Goal: Communication & Community: Share content

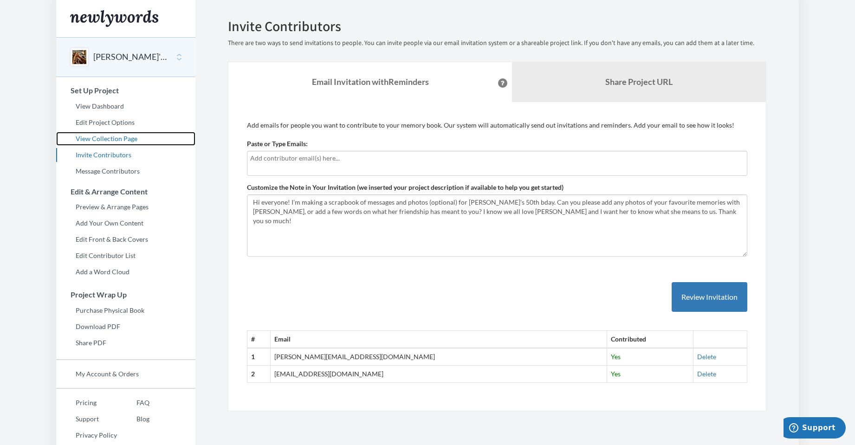
click at [119, 141] on link "View Collection Page" at bounding box center [125, 139] width 139 height 14
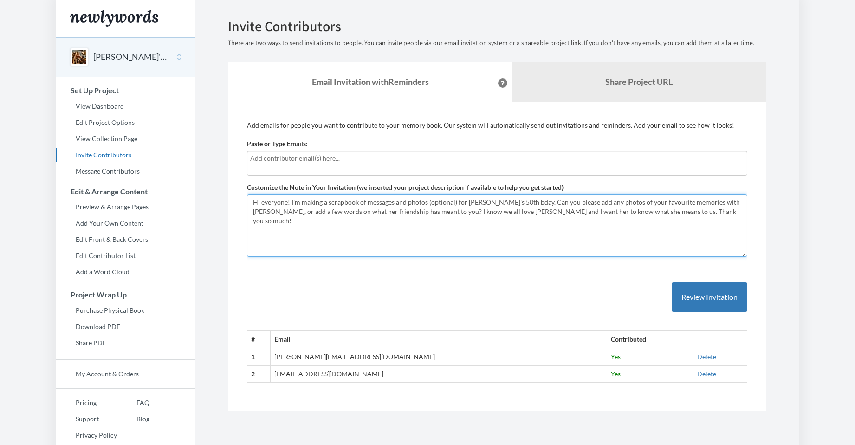
drag, startPoint x: 290, startPoint y: 201, endPoint x: 676, endPoint y: 225, distance: 386.8
click at [676, 225] on textarea "Hi everyone! I'm making a scrapbook of messages and photos (optional) for [PERS…" at bounding box center [497, 225] width 500 height 62
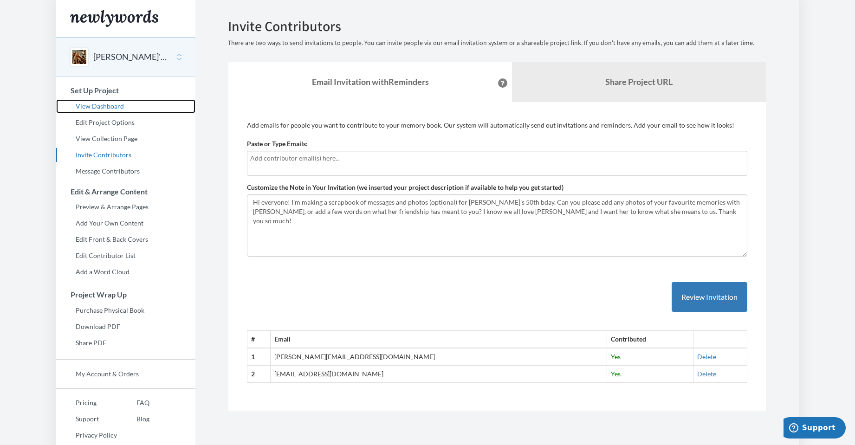
click at [110, 105] on link "View Dashboard" at bounding box center [125, 106] width 139 height 14
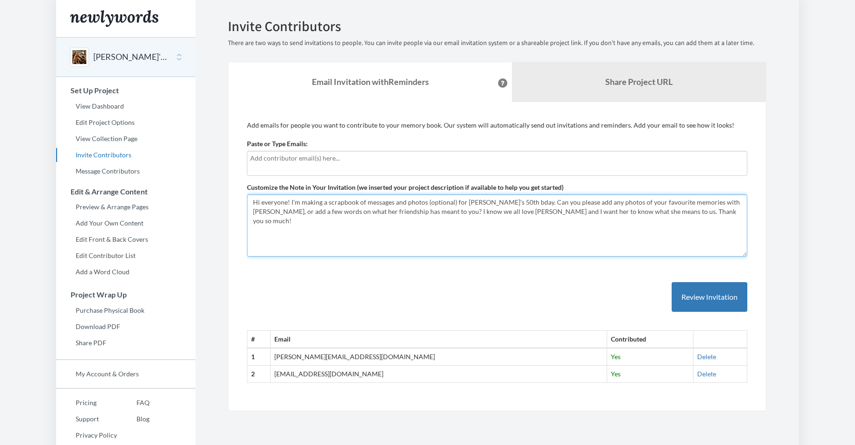
drag, startPoint x: 670, startPoint y: 213, endPoint x: 247, endPoint y: 192, distance: 423.2
click at [247, 192] on div "Customize the Note in Your Invitation (we inserted your project description if …" at bounding box center [497, 220] width 500 height 74
paste textarea "I'm making a scrapbook of messages and photos (optional) for [PERSON_NAME]'s 50…"
click at [248, 200] on textarea "Hi everyone! I'm making a scrapbook of messages and photos (optional) for [PERS…" at bounding box center [497, 225] width 500 height 62
drag, startPoint x: 288, startPoint y: 187, endPoint x: 296, endPoint y: 221, distance: 35.3
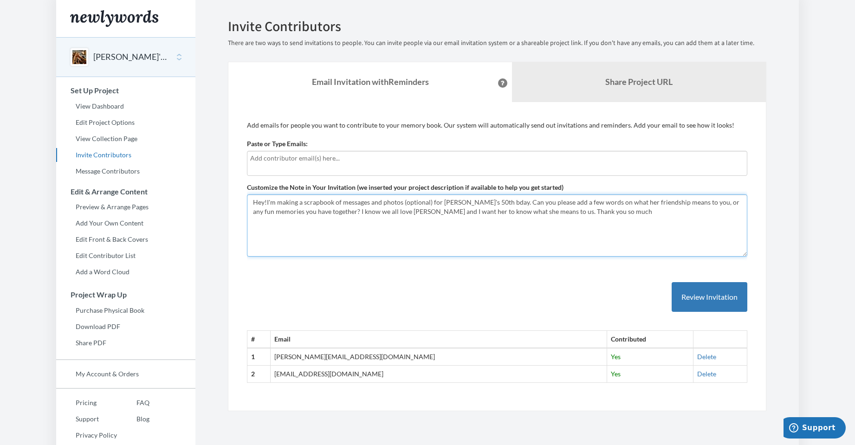
click at [296, 221] on textarea "Hi everyone! I'm making a scrapbook of messages and photos (optional) for [PERS…" at bounding box center [497, 225] width 500 height 62
click at [266, 200] on textarea "Hi everyone! I'm making a scrapbook of messages and photos (optional) for [PERS…" at bounding box center [497, 225] width 500 height 62
type textarea "Hey! I'm making a scrapbook of messages and photos (optional) for [PERSON_NAME]…"
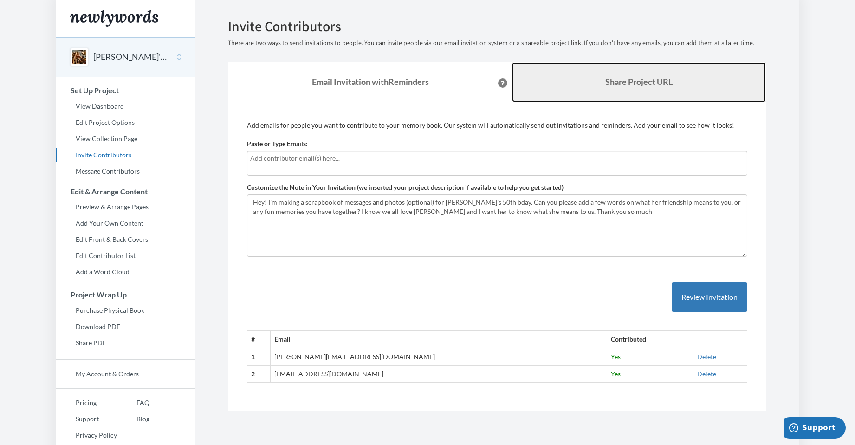
click at [647, 79] on b "Share Project URL" at bounding box center [638, 82] width 67 height 10
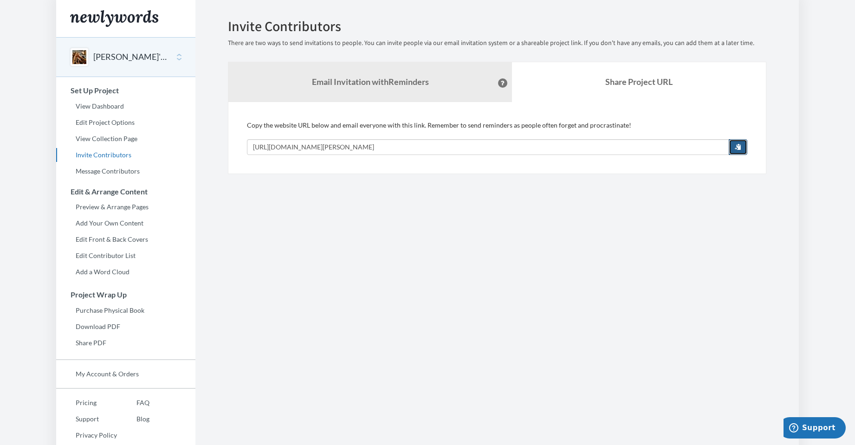
click at [741, 146] on span "button" at bounding box center [738, 146] width 6 height 6
